Goal: Complete application form

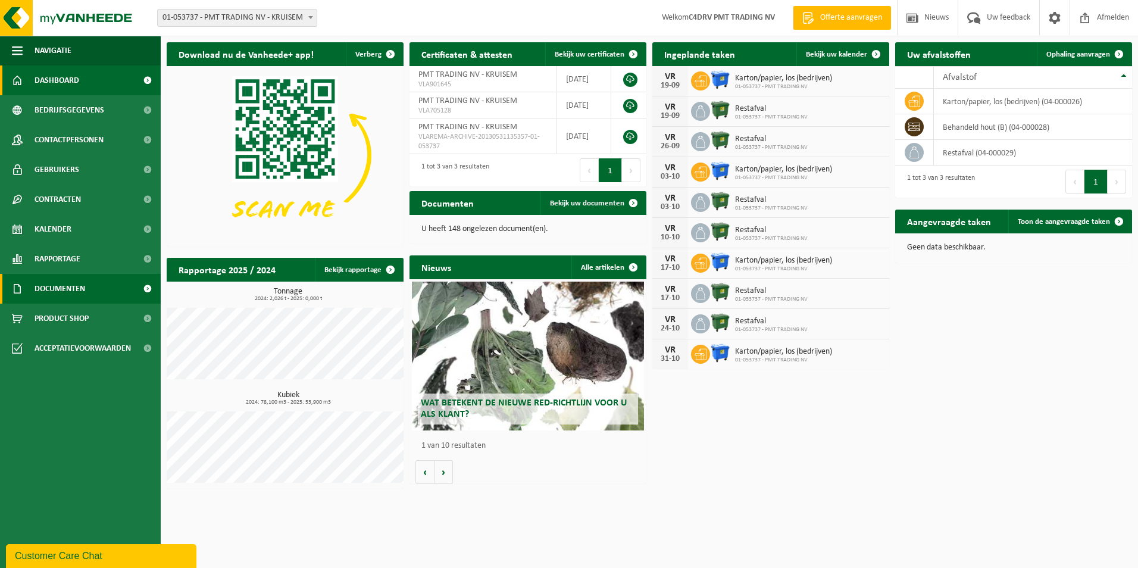
click at [63, 288] on span "Documenten" at bounding box center [60, 289] width 51 height 30
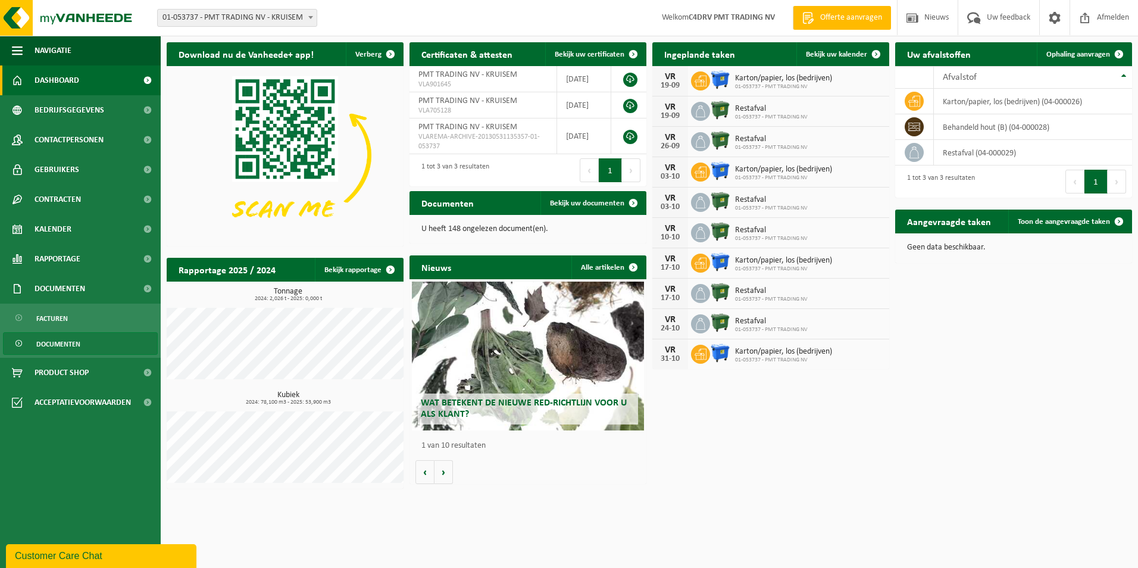
click at [52, 346] on span "Documenten" at bounding box center [58, 344] width 44 height 23
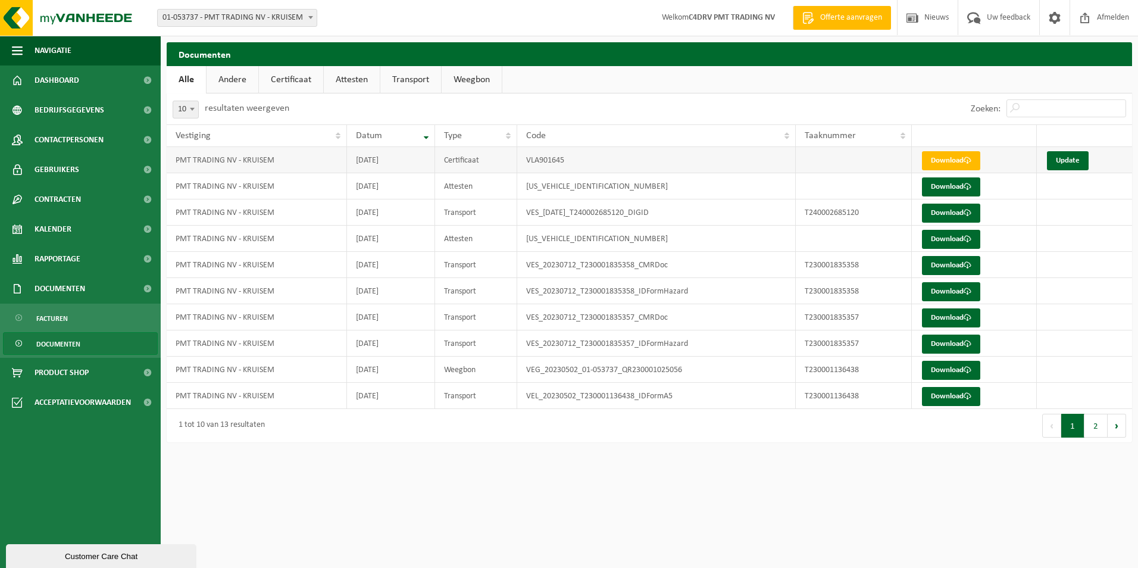
drag, startPoint x: 949, startPoint y: 158, endPoint x: 869, endPoint y: 172, distance: 80.9
click at [949, 158] on link "Download" at bounding box center [951, 160] width 58 height 19
click at [1070, 164] on link "Update" at bounding box center [1068, 160] width 42 height 19
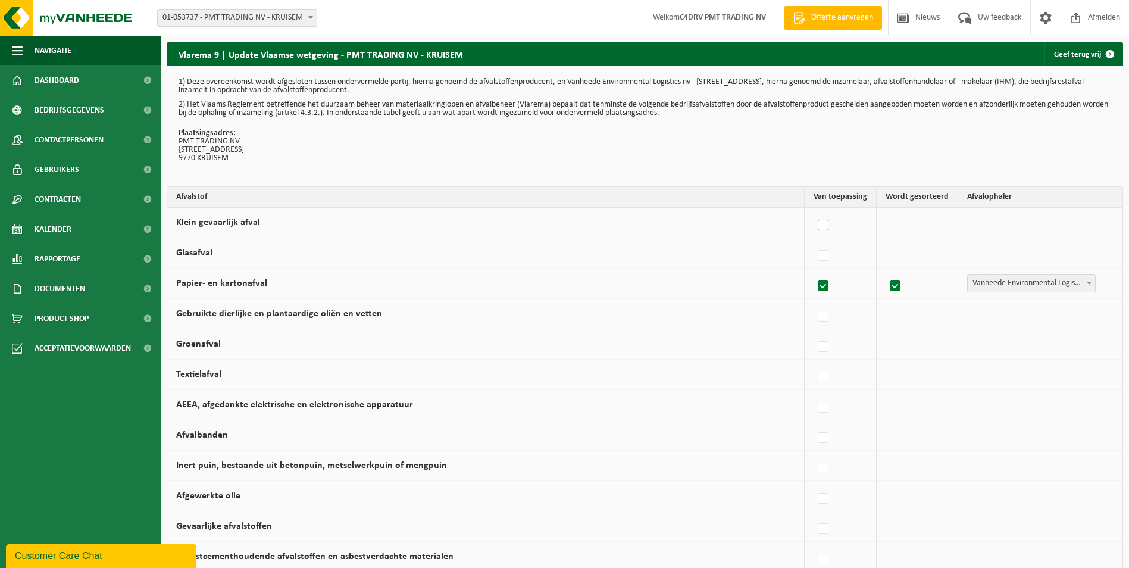
click at [828, 226] on label at bounding box center [824, 226] width 17 height 18
click at [814, 211] on input "Klein gevaarlijk afval" at bounding box center [813, 210] width 1 height 1
checkbox input "true"
click at [825, 408] on label at bounding box center [821, 408] width 17 height 18
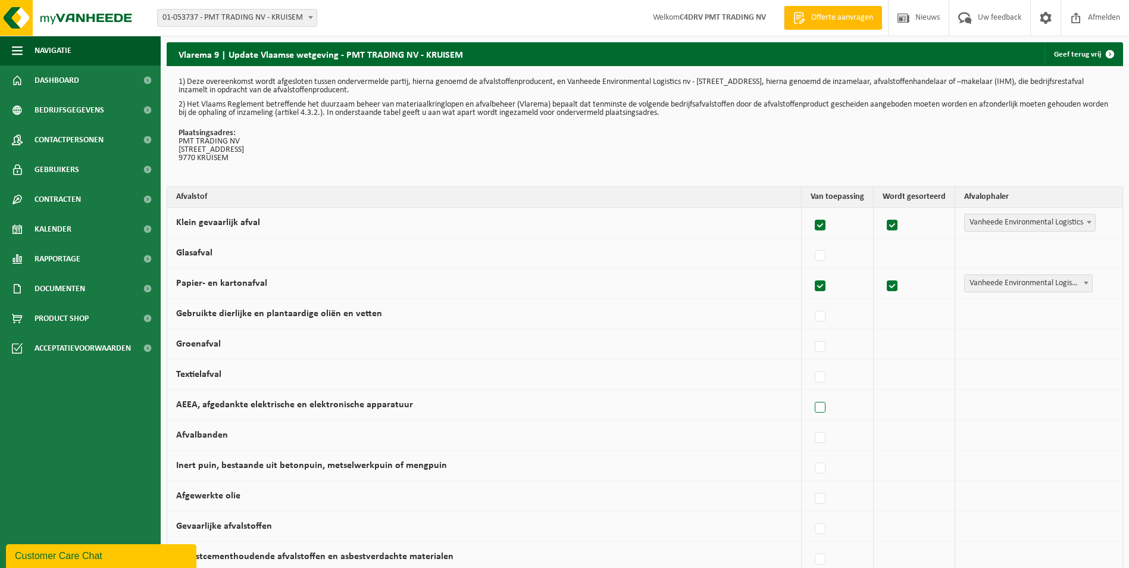
click at [811, 393] on input "AEEA, afgedankte elektrische en elektronische apparatuur" at bounding box center [810, 392] width 1 height 1
checkbox input "true"
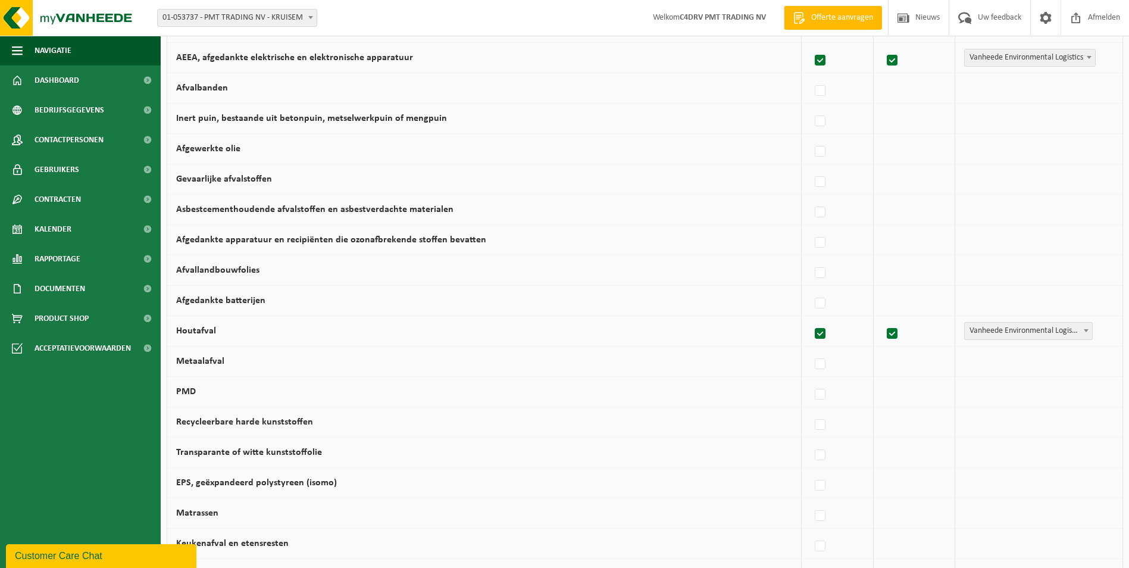
scroll to position [357, 0]
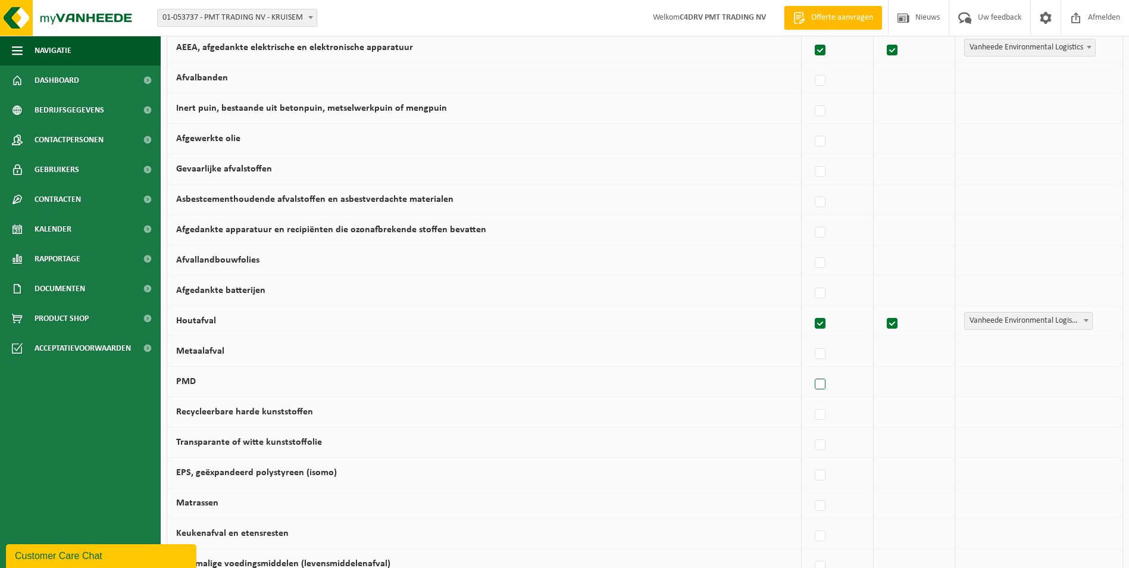
click at [824, 386] on label at bounding box center [821, 385] width 17 height 18
click at [811, 370] on input "PMD" at bounding box center [810, 369] width 1 height 1
checkbox input "true"
click at [1091, 380] on b at bounding box center [1089, 381] width 5 height 3
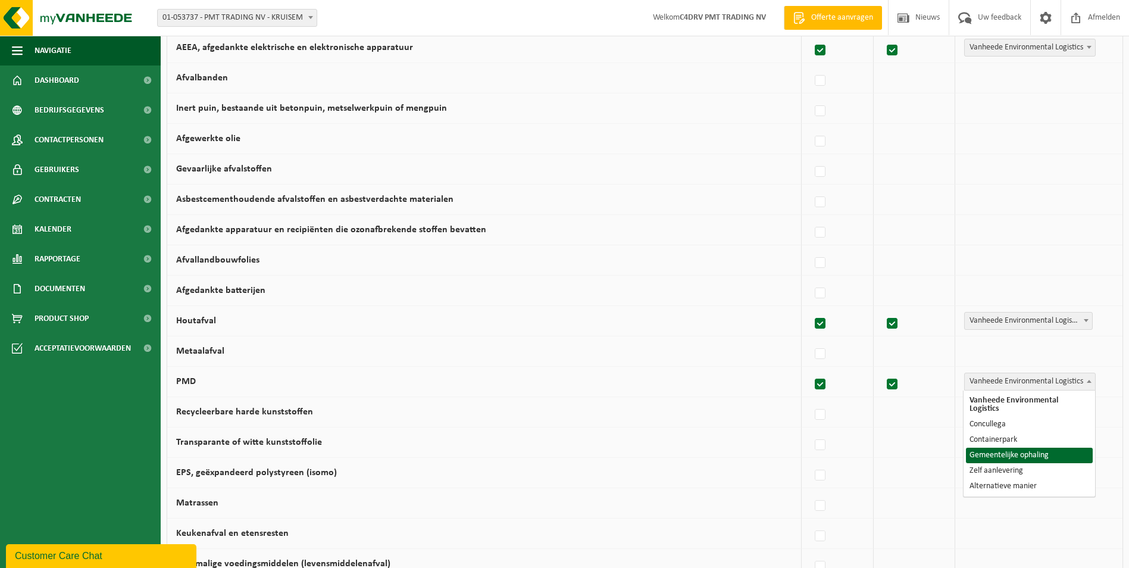
select select "Gemeentelijke ophaling"
click at [822, 417] on label at bounding box center [821, 415] width 17 height 18
click at [811, 400] on input "Recycleerbare harde kunststoffen" at bounding box center [810, 399] width 1 height 1
checkbox input "true"
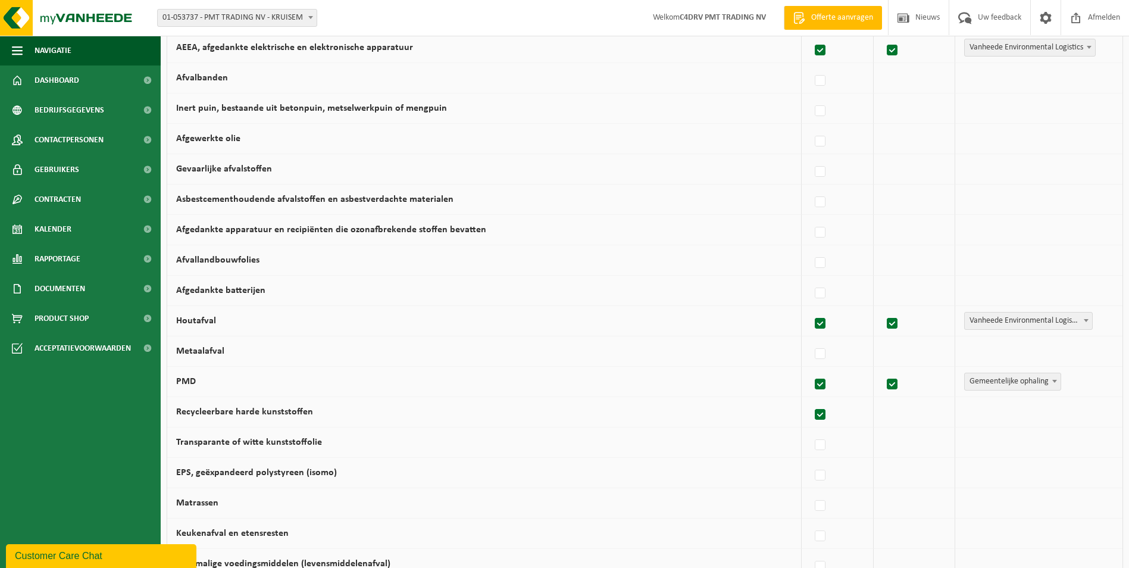
checkbox input "true"
click at [825, 448] on label at bounding box center [821, 445] width 17 height 18
click at [811, 430] on input "Transparante of witte kunststoffolie" at bounding box center [810, 430] width 1 height 1
checkbox input "true"
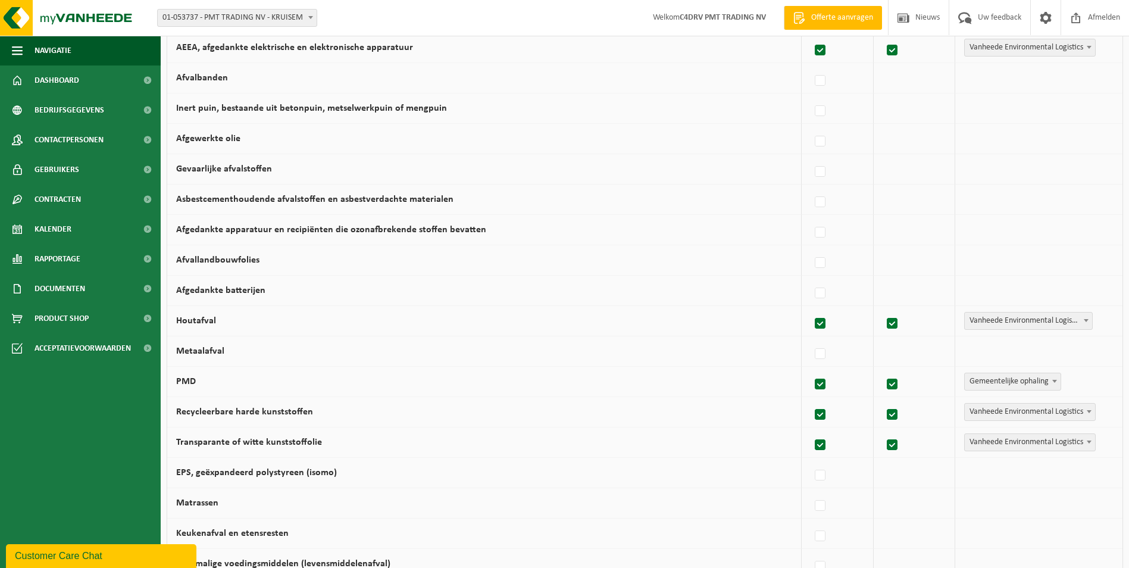
click at [1089, 440] on b at bounding box center [1089, 441] width 5 height 3
select select "Concullega"
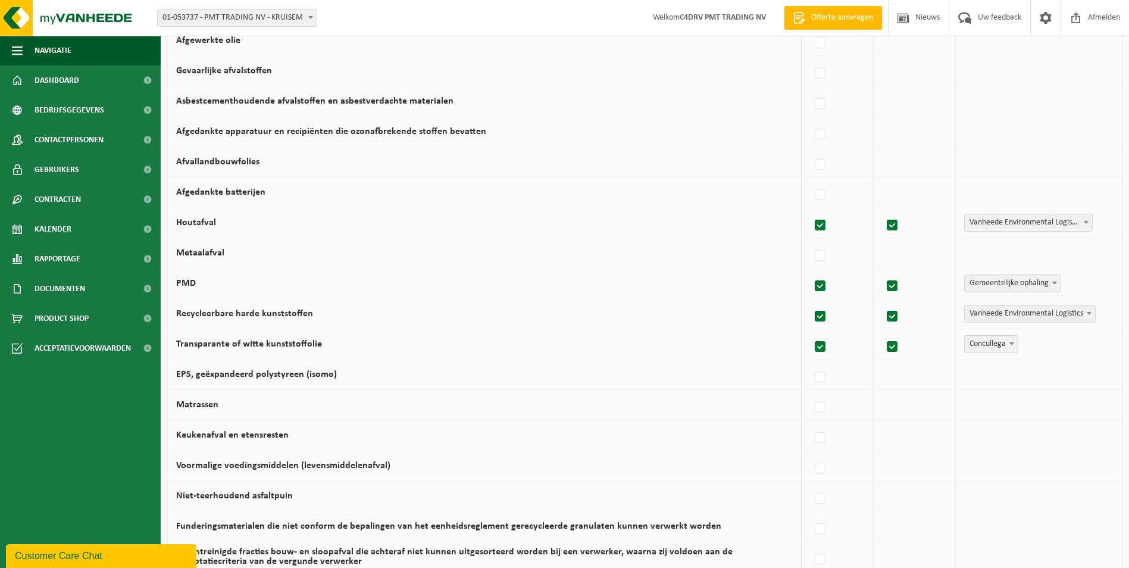
scroll to position [476, 0]
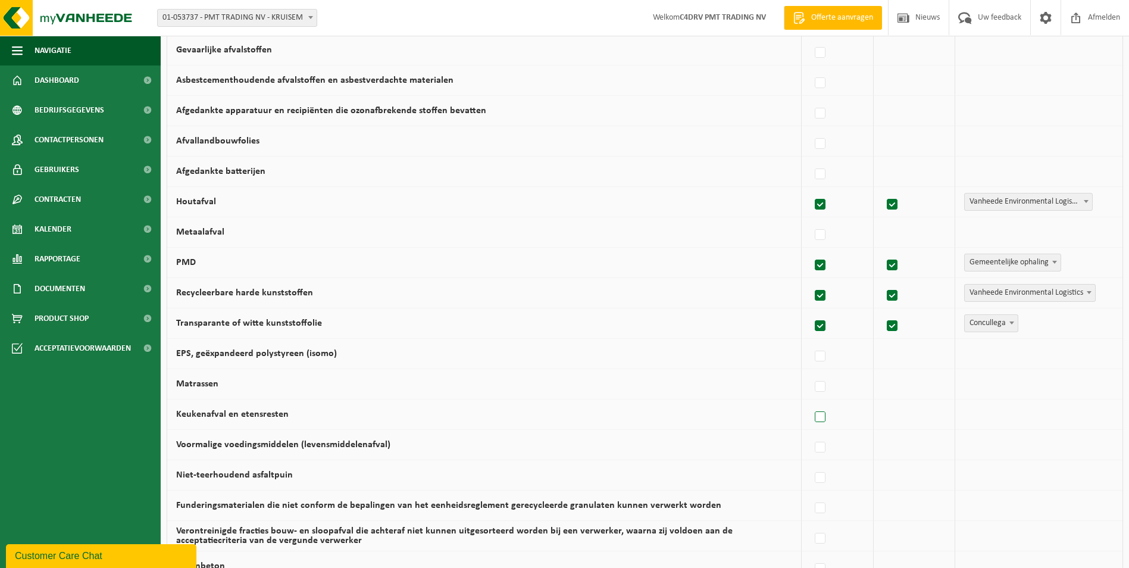
click at [818, 414] on label at bounding box center [821, 417] width 17 height 18
click at [811, 402] on input "Keukenafval en etensresten" at bounding box center [810, 402] width 1 height 1
checkbox input "true"
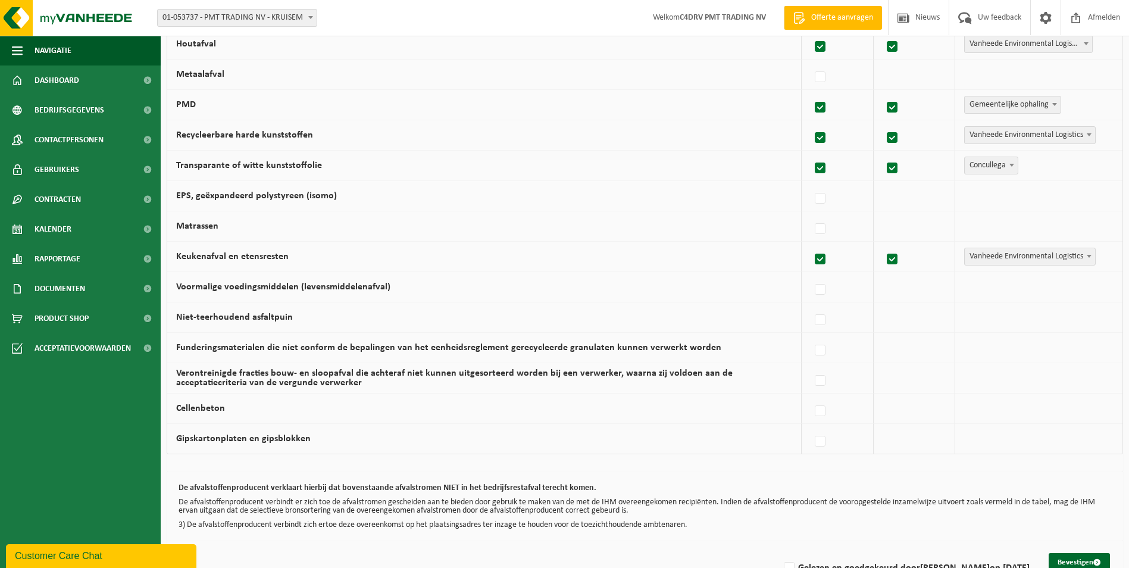
scroll to position [655, 0]
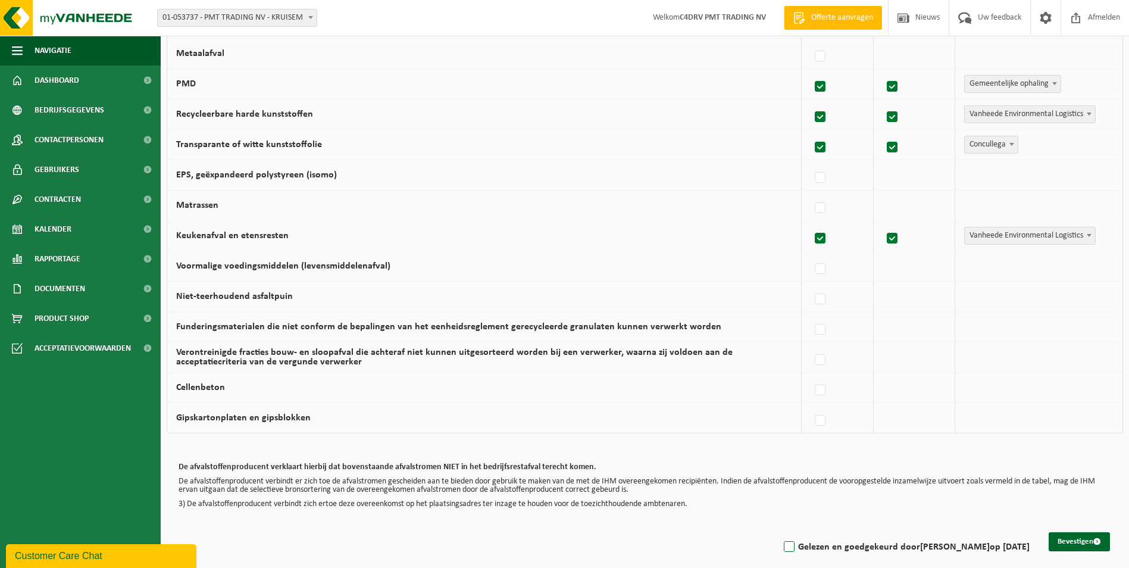
click at [783, 543] on label "Gelezen en goedgekeurd door Katelijn Haerens op 18/09/25" at bounding box center [906, 547] width 248 height 18
click at [780, 532] on input "Gelezen en goedgekeurd door Katelijn Haerens op 18/09/25" at bounding box center [779, 532] width 1 height 1
checkbox input "true"
click at [1077, 543] on button "Bevestigen" at bounding box center [1079, 541] width 61 height 19
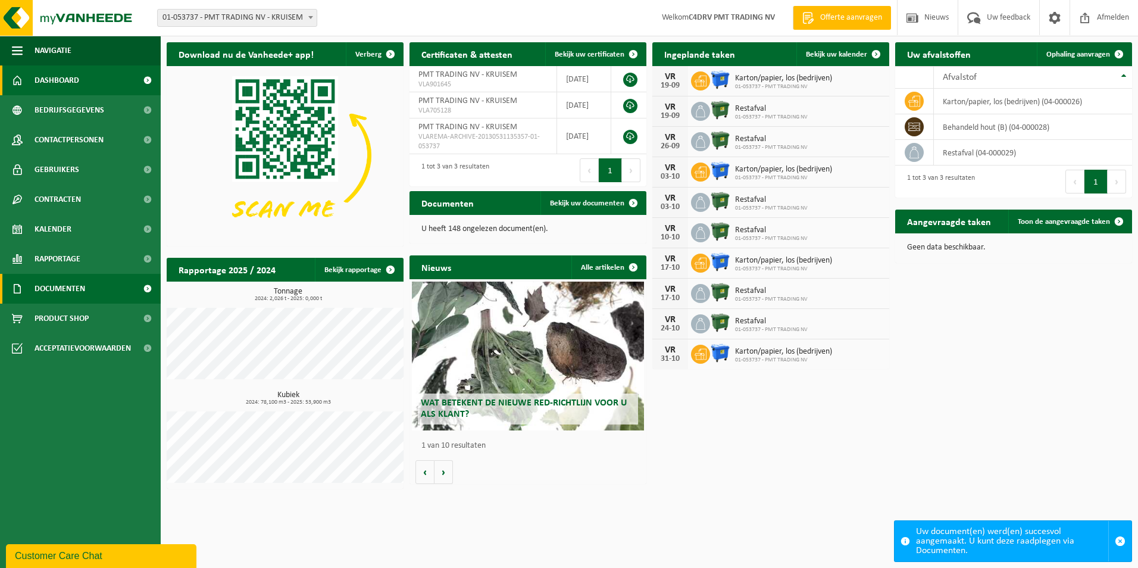
click at [61, 290] on span "Documenten" at bounding box center [60, 289] width 51 height 30
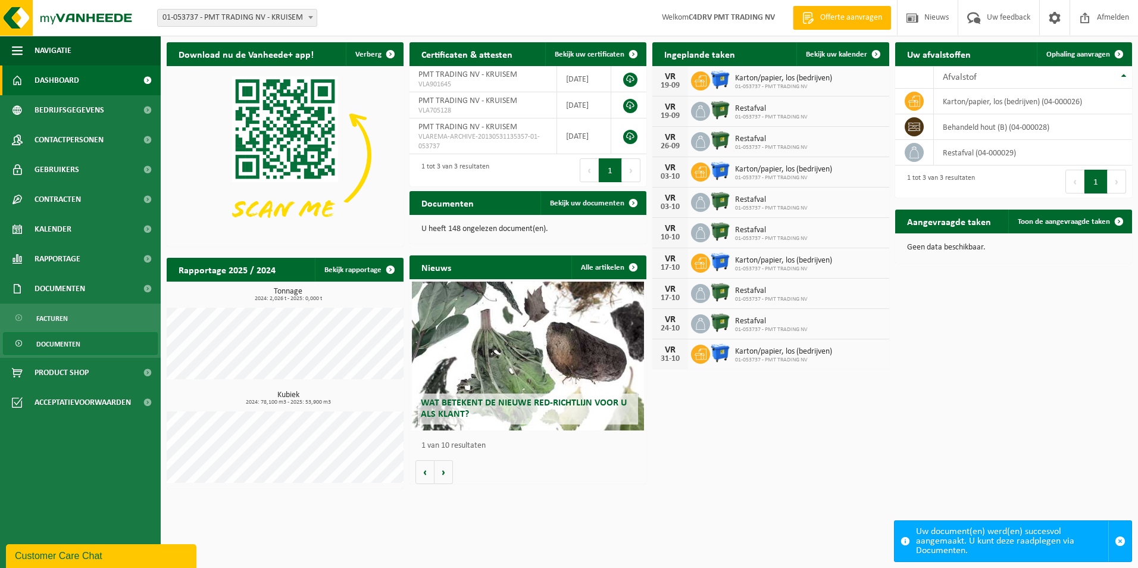
click at [54, 340] on span "Documenten" at bounding box center [58, 344] width 44 height 23
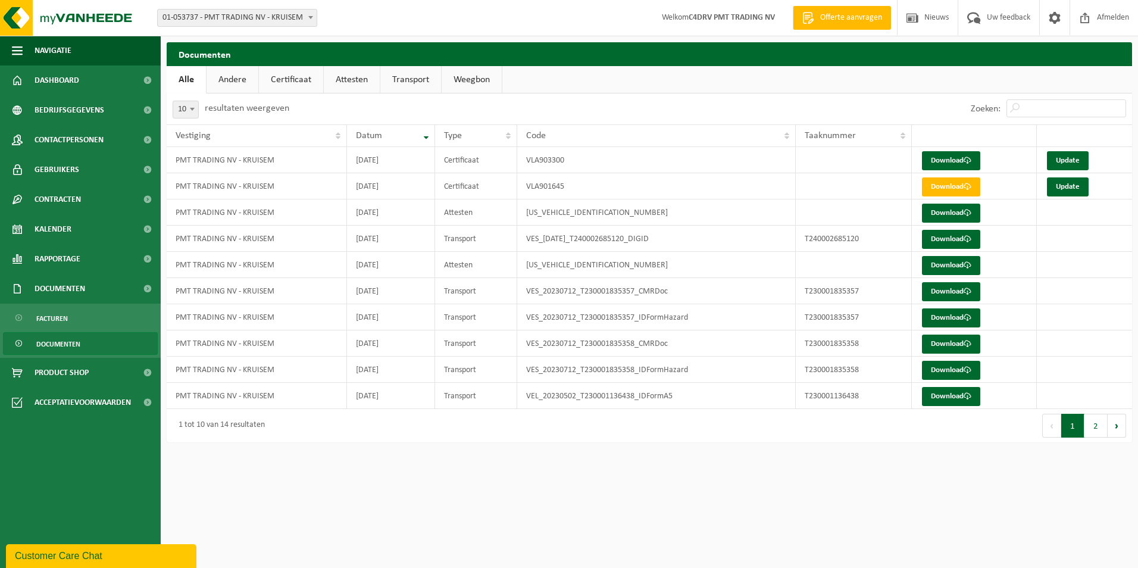
click at [76, 557] on div "Customer Care Chat" at bounding box center [101, 556] width 173 height 14
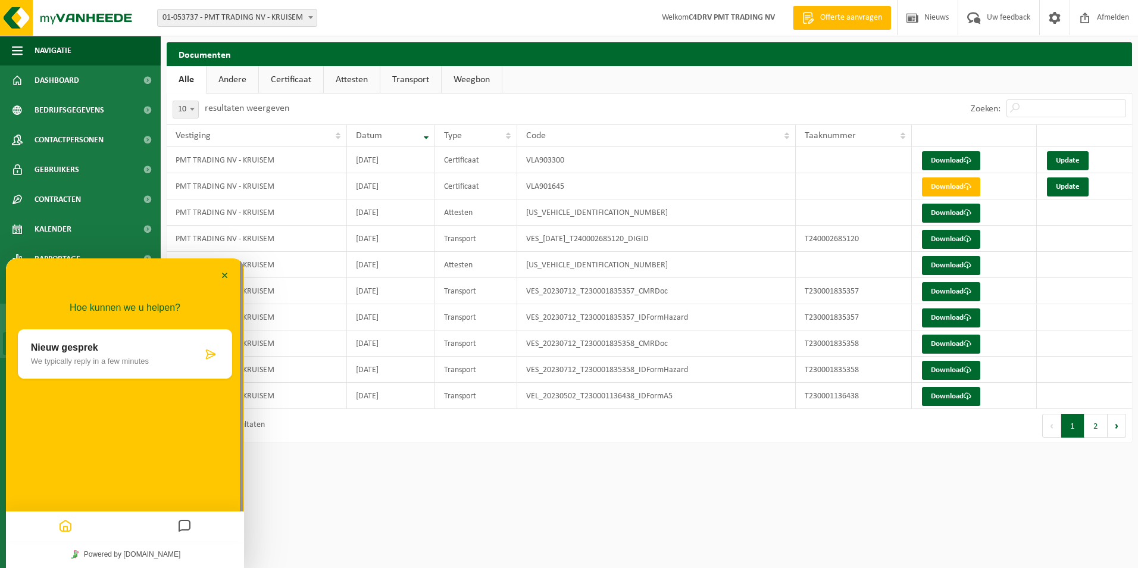
click at [206, 355] on icon at bounding box center [211, 354] width 12 height 12
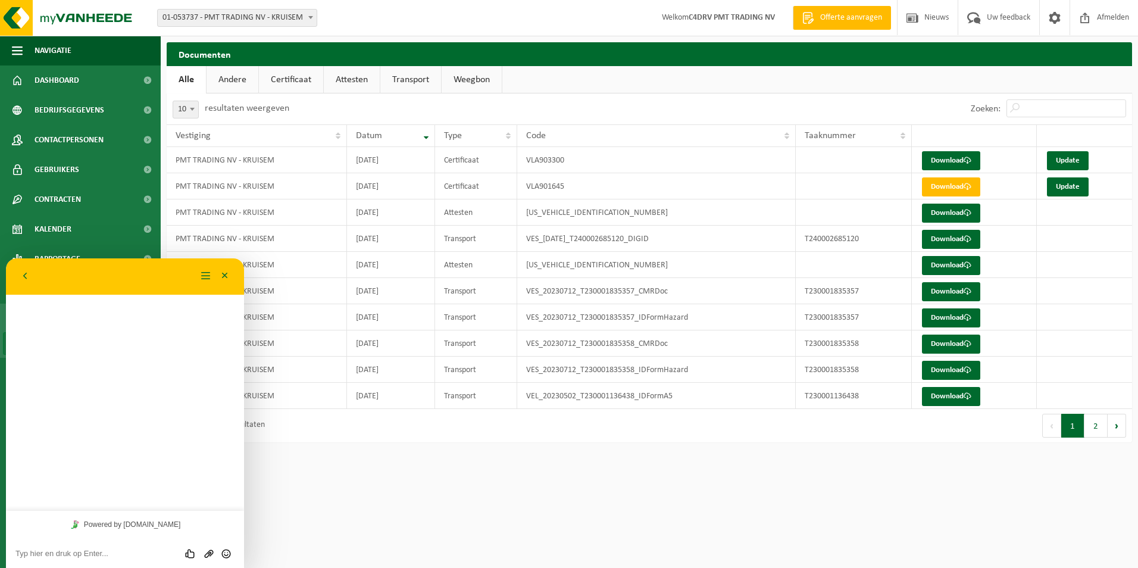
drag, startPoint x: 18, startPoint y: 557, endPoint x: 17, endPoint y: 551, distance: 6.1
click at [18, 552] on textarea at bounding box center [124, 554] width 219 height 10
type textarea "f"
type textarea "Groetjes van [PERSON_NAME]"
